Goal: Task Accomplishment & Management: Complete application form

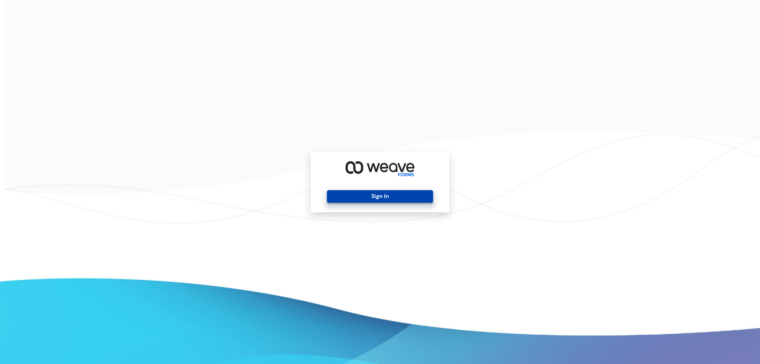
click at [401, 202] on button "Sign In" at bounding box center [380, 196] width 106 height 13
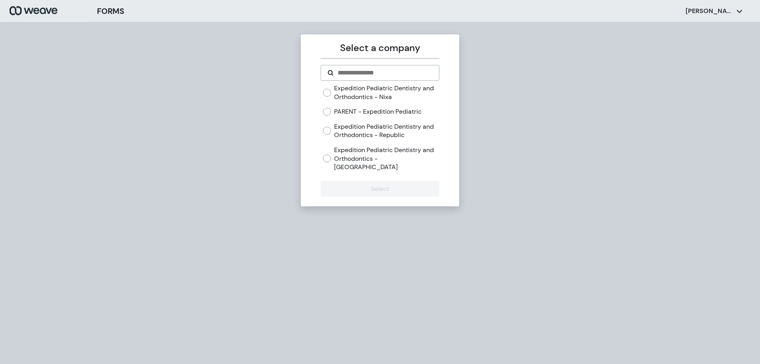
click at [365, 134] on label "Expedition Pediatric Dentistry and Orthodontics - Republic" at bounding box center [386, 130] width 105 height 17
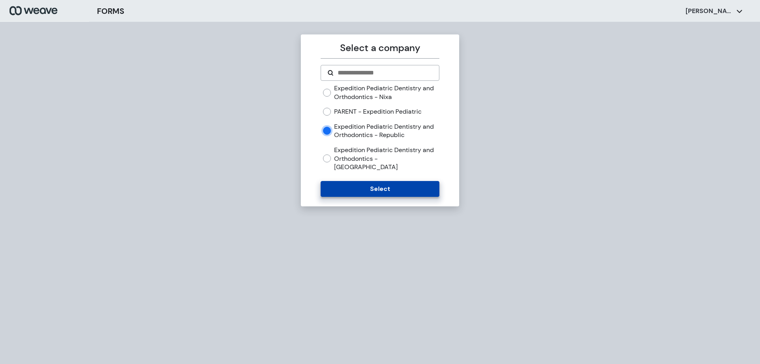
click at [355, 181] on button "Select" at bounding box center [380, 189] width 118 height 16
